Goal: Transaction & Acquisition: Obtain resource

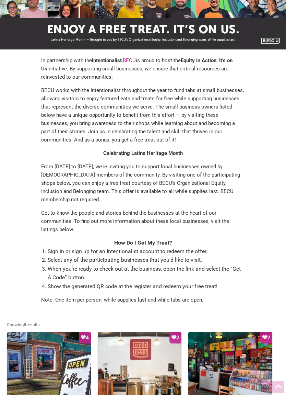
scroll to position [39, 0]
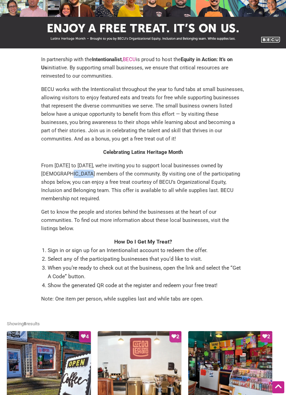
click at [23, 203] on div "In partnership with the Intentionalist , BECU is proud to host the Equity in Ac…" at bounding box center [143, 181] width 272 height 253
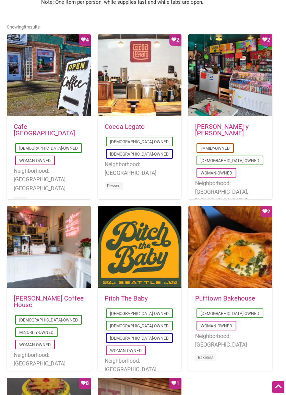
scroll to position [335, 0]
click at [229, 233] on div "Favorite Count 2" at bounding box center [230, 247] width 84 height 82
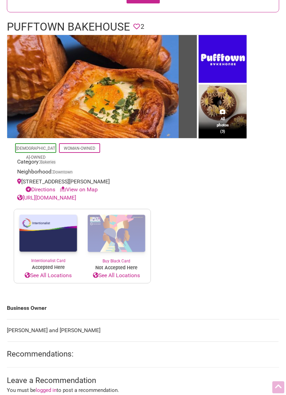
scroll to position [128, 0]
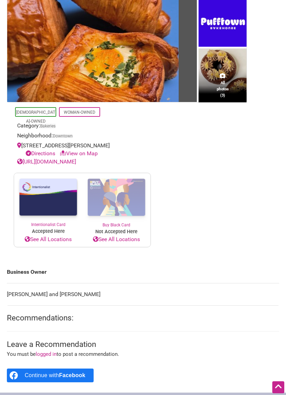
click at [43, 196] on img at bounding box center [48, 197] width 68 height 48
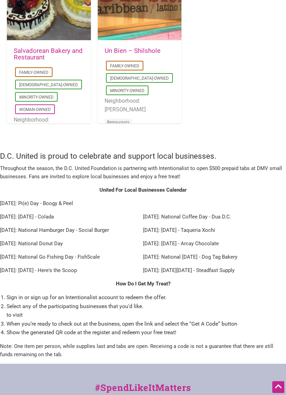
scroll to position [754, 0]
click at [87, 293] on li "Sign in or sign up for an Intentionalist account to redeem the offer." at bounding box center [147, 297] width 280 height 9
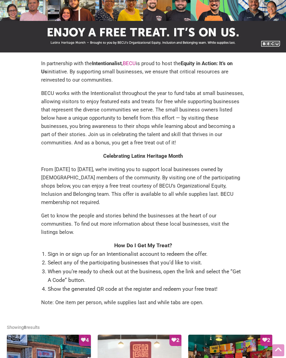
scroll to position [0, 0]
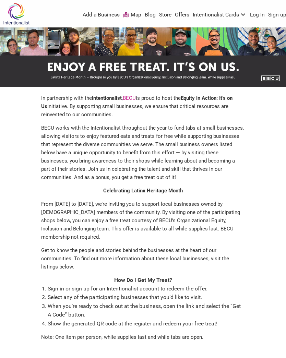
click at [16, 11] on img at bounding box center [16, 14] width 33 height 22
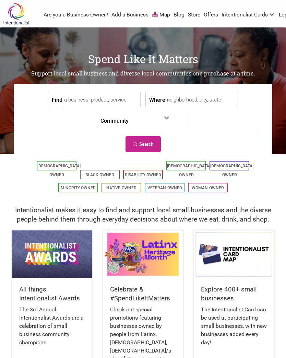
click at [210, 15] on link "Offers" at bounding box center [211, 15] width 14 height 8
click at [205, 19] on link "Offers" at bounding box center [211, 15] width 14 height 8
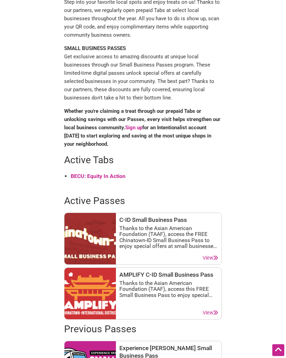
scroll to position [154, 0]
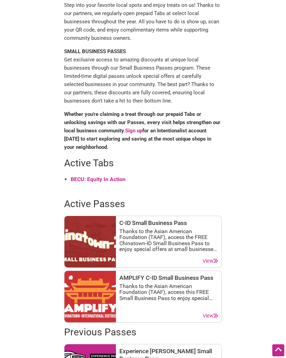
click at [133, 130] on link "Sign up" at bounding box center [133, 131] width 17 height 6
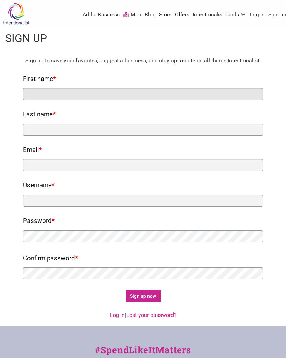
click at [35, 92] on input "First name *" at bounding box center [143, 94] width 240 height 12
type input "Pat"
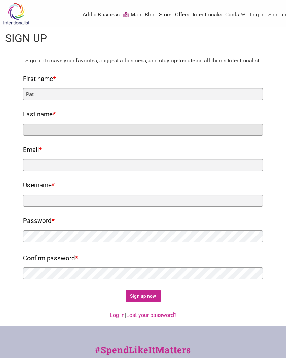
click at [31, 127] on input "Last name *" at bounding box center [143, 130] width 240 height 12
type input "Wilson"
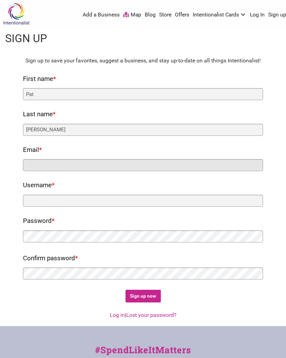
click at [32, 162] on input "Email *" at bounding box center [143, 165] width 240 height 12
type input "pjwgolfer@comcast.net"
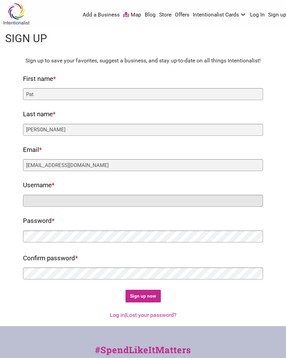
click at [32, 197] on input "Username *" at bounding box center [143, 201] width 240 height 12
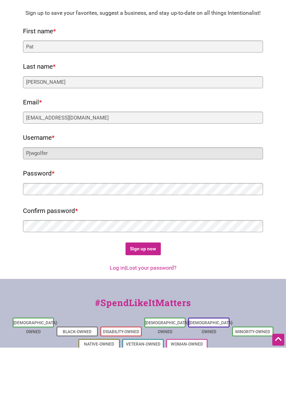
type input "Pjwgolfer"
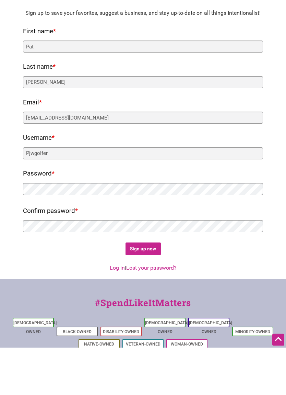
click at [145, 290] on input "Sign up now" at bounding box center [143, 296] width 35 height 12
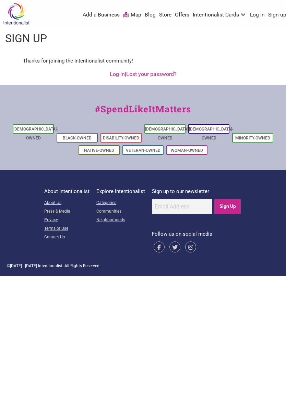
click at [115, 75] on link "Log in" at bounding box center [117, 74] width 15 height 7
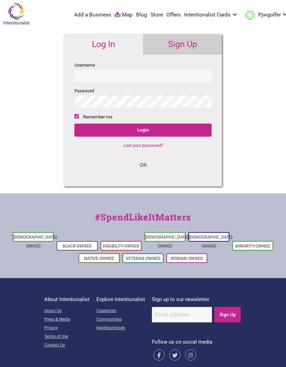
click at [87, 76] on input "Username" at bounding box center [142, 75] width 137 height 13
type input "pjwgolfer"
click at [143, 131] on input "Login" at bounding box center [142, 130] width 137 height 13
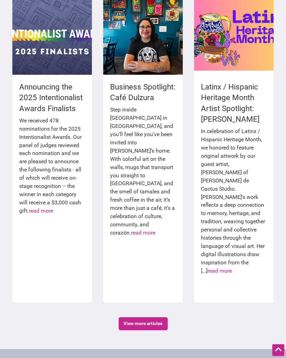
scroll to position [1041, 0]
click at [234, 25] on div at bounding box center [234, 34] width 80 height 82
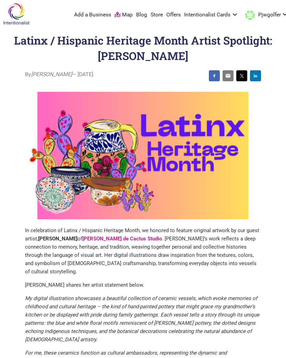
click at [15, 15] on img at bounding box center [16, 14] width 33 height 22
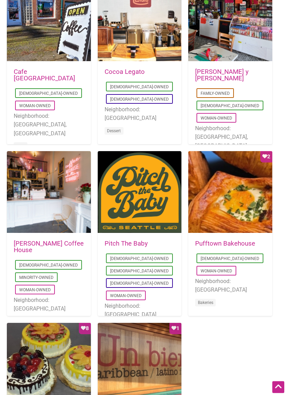
scroll to position [390, 0]
click at [226, 186] on div "Favorite Count 2" at bounding box center [230, 192] width 84 height 82
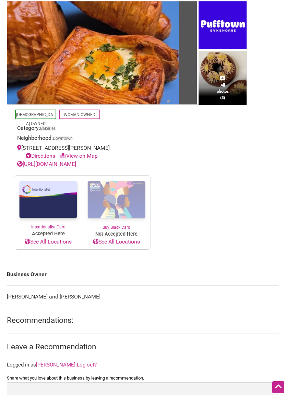
scroll to position [127, 0]
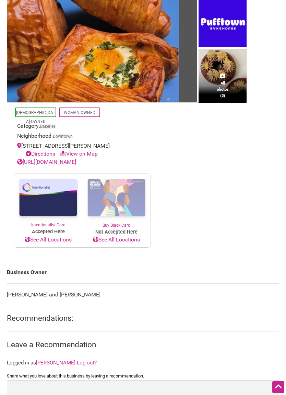
click at [45, 201] on img at bounding box center [48, 198] width 68 height 48
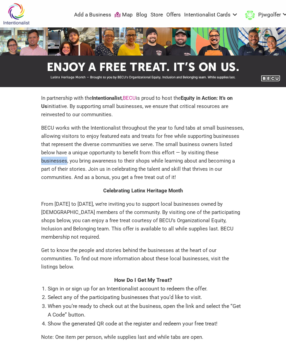
click at [47, 153] on p "BECU works with the Intentionalist throughout the year to fund tabs at small bu…" at bounding box center [143, 153] width 204 height 58
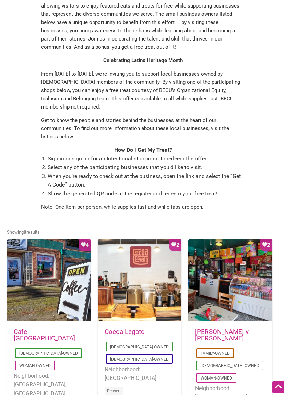
scroll to position [131, 0]
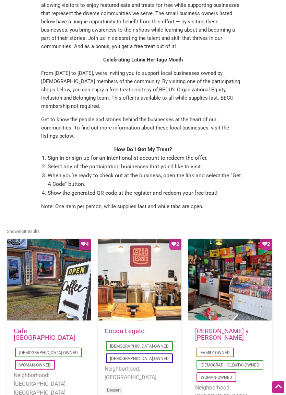
click at [19, 149] on div "In partnership with the Intentionalist , [PERSON_NAME] is proud to host the Equ…" at bounding box center [143, 89] width 272 height 253
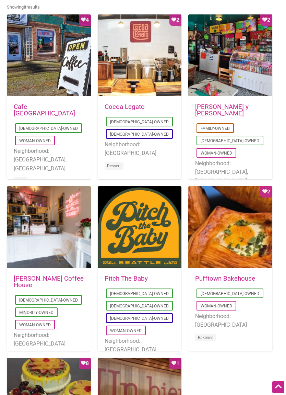
scroll to position [364, 0]
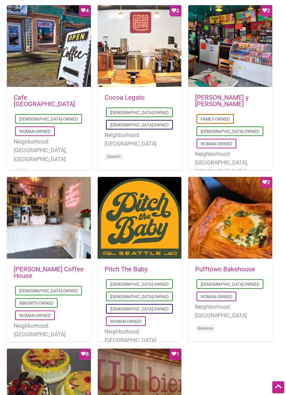
click at [246, 207] on div "Favorite Count 2" at bounding box center [230, 218] width 84 height 82
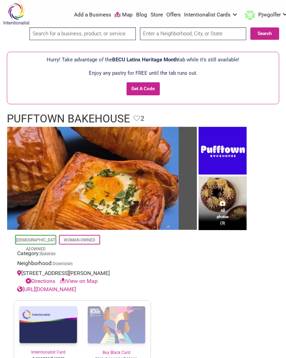
click at [142, 89] on input "Get A Code" at bounding box center [143, 88] width 33 height 13
